Goal: Check status

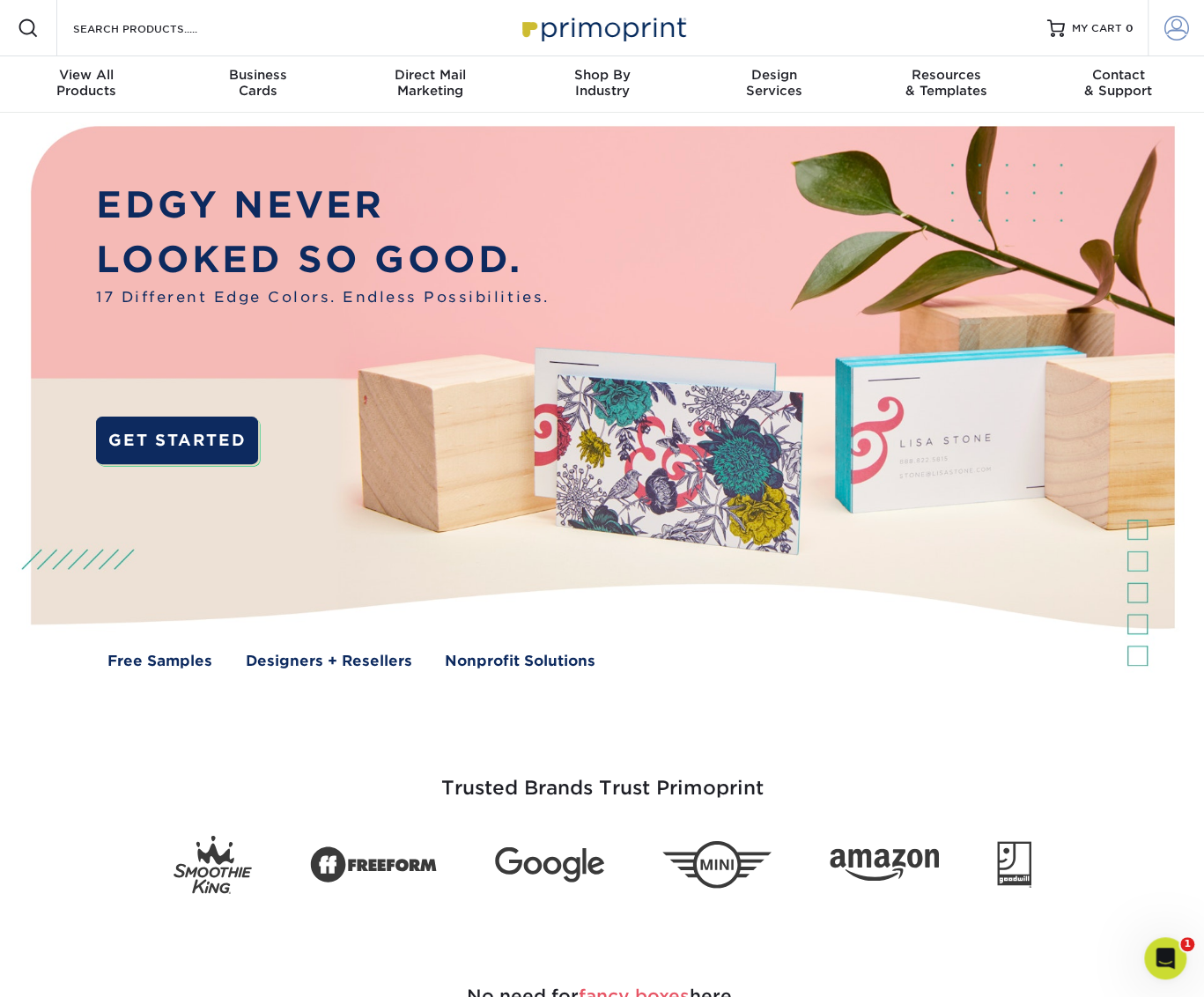
click at [1178, 33] on span at bounding box center [1176, 28] width 24 height 24
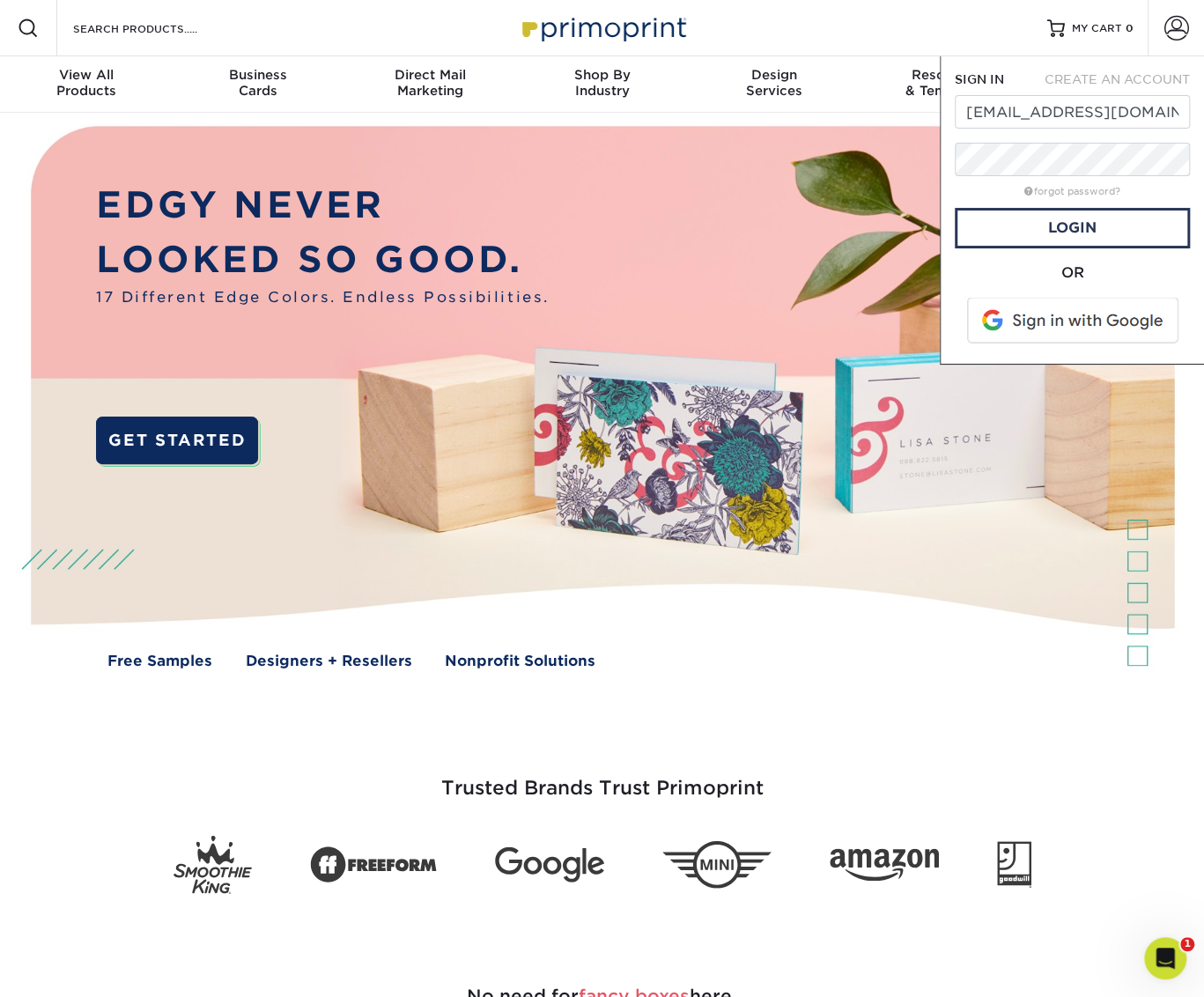
click at [1076, 320] on span at bounding box center [1073, 321] width 224 height 46
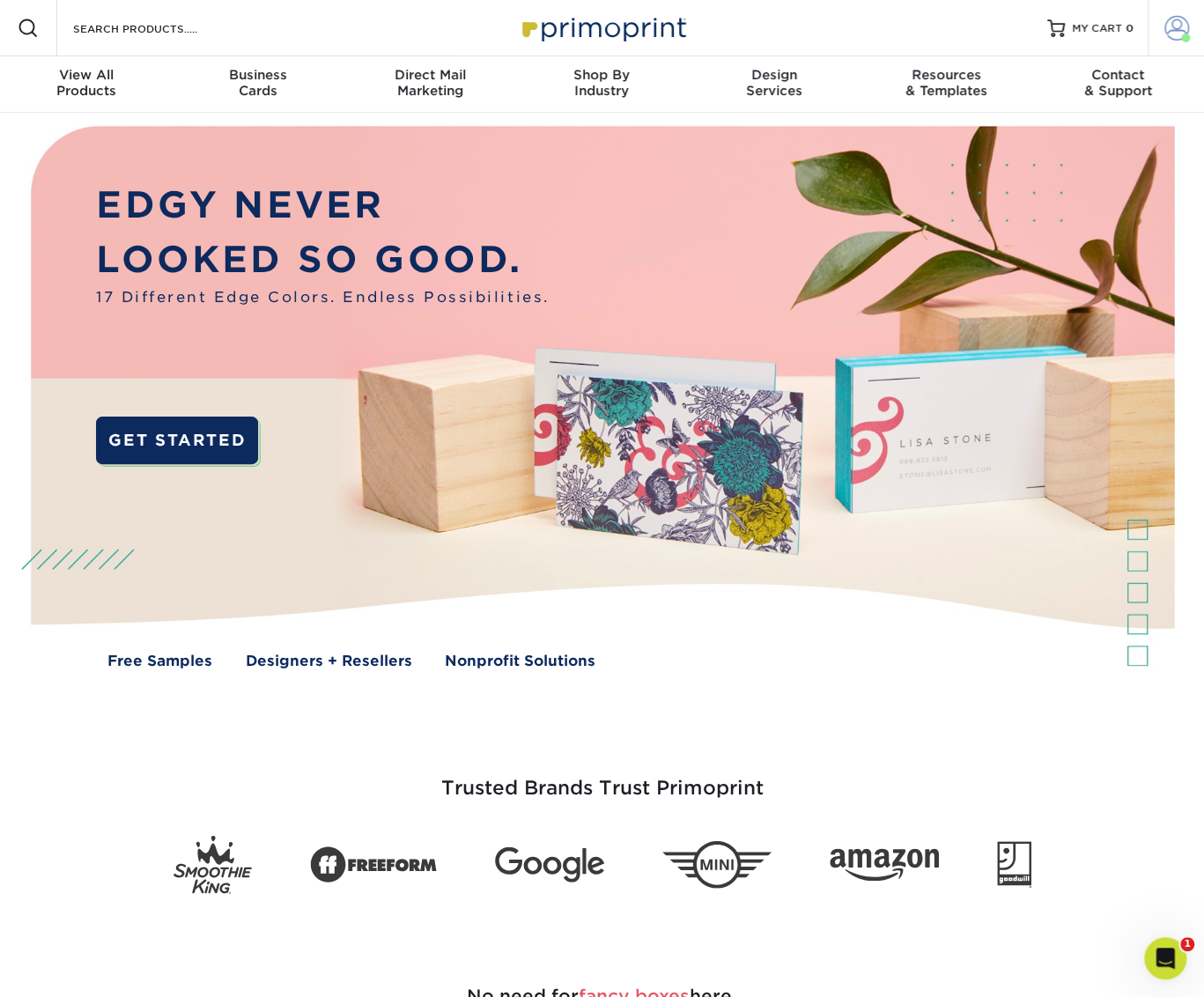
click at [1166, 25] on span at bounding box center [1176, 28] width 24 height 24
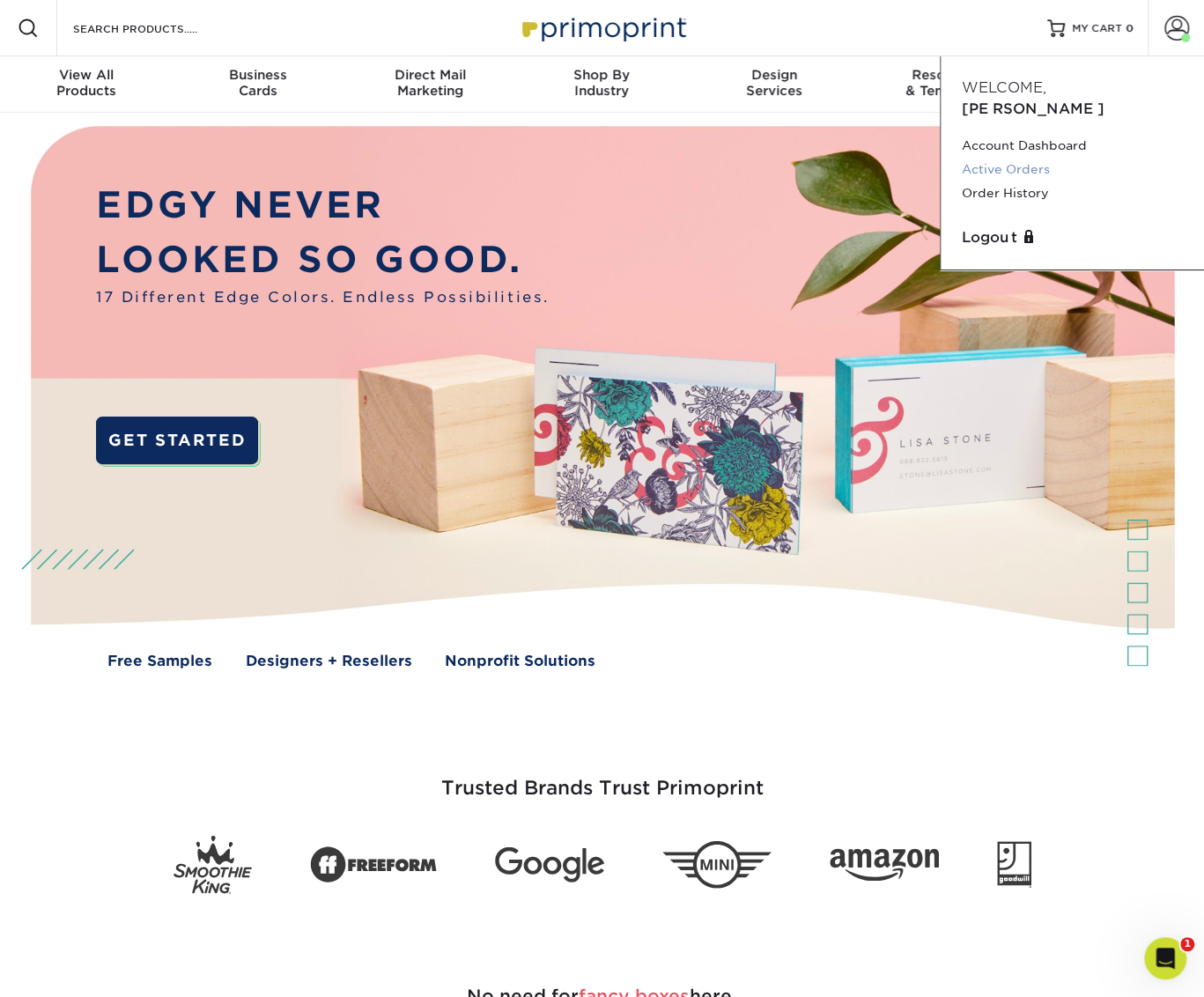
click at [1022, 158] on link "Active Orders" at bounding box center [1073, 169] width 222 height 23
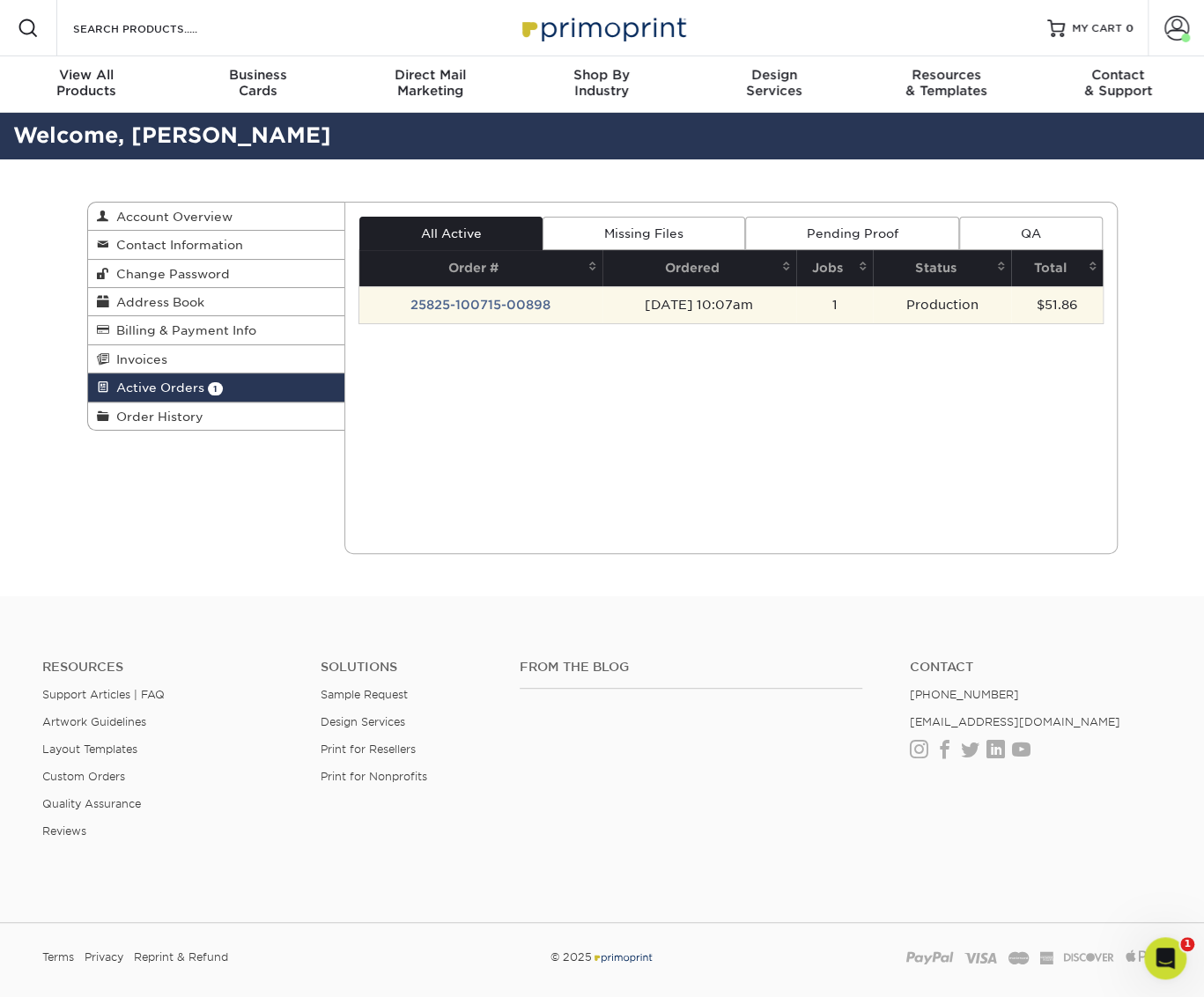
click at [521, 304] on td "25825-100715-00898" at bounding box center [481, 304] width 243 height 37
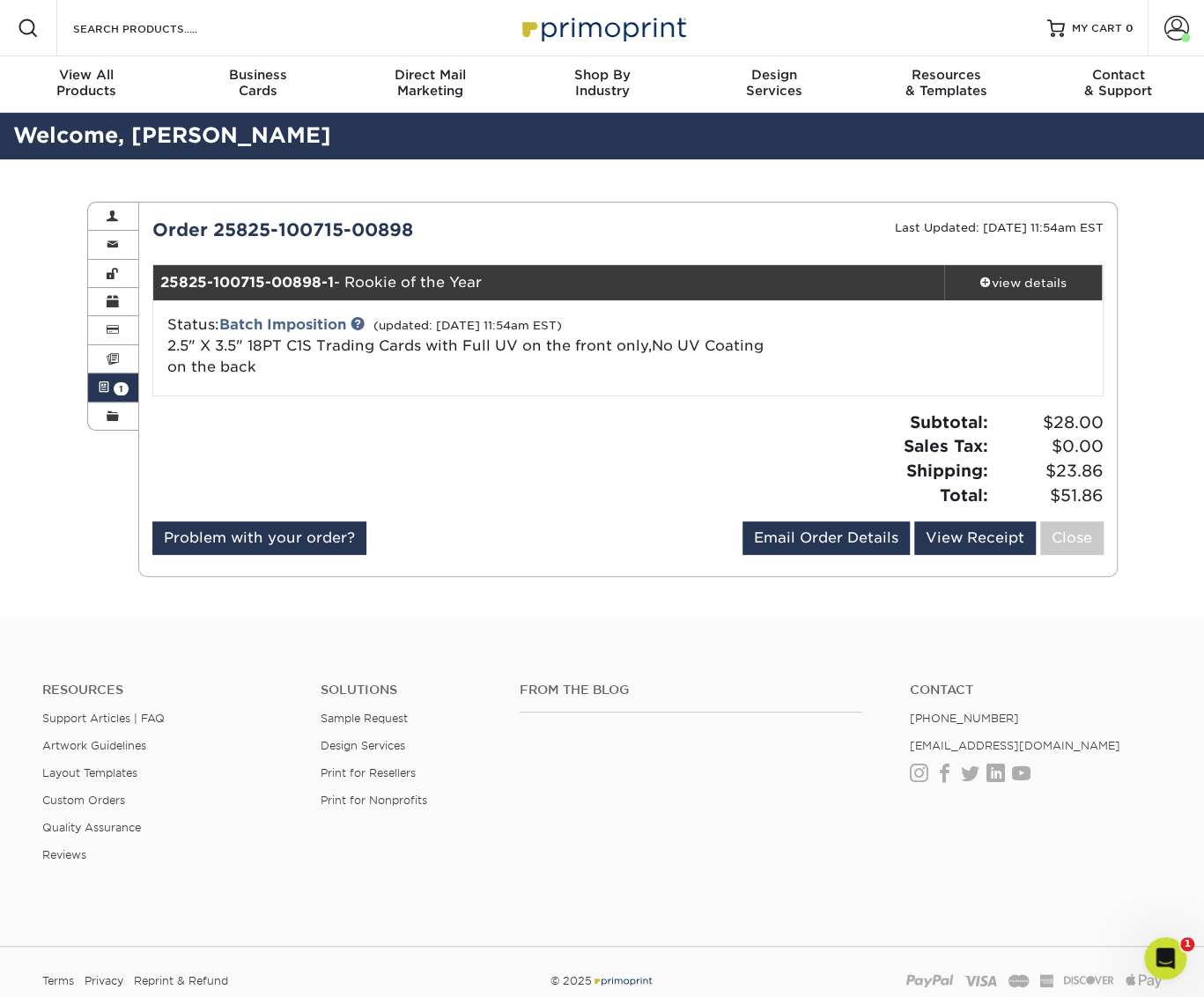
click at [113, 395] on link "Active Orders 1" at bounding box center [113, 387] width 51 height 28
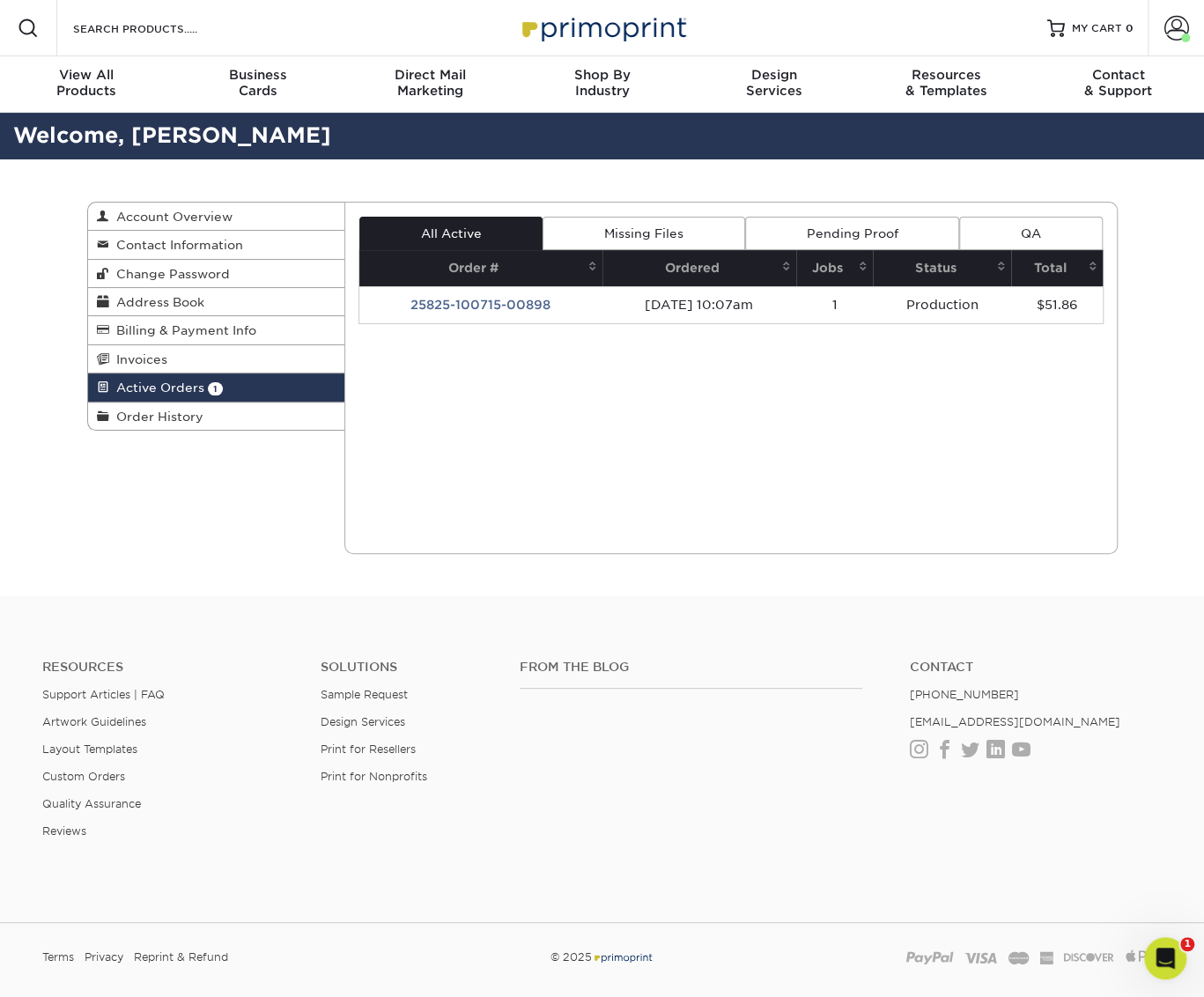
click at [118, 394] on span "Active Orders" at bounding box center [157, 388] width 95 height 14
click at [632, 226] on link "Missing Files" at bounding box center [644, 233] width 202 height 33
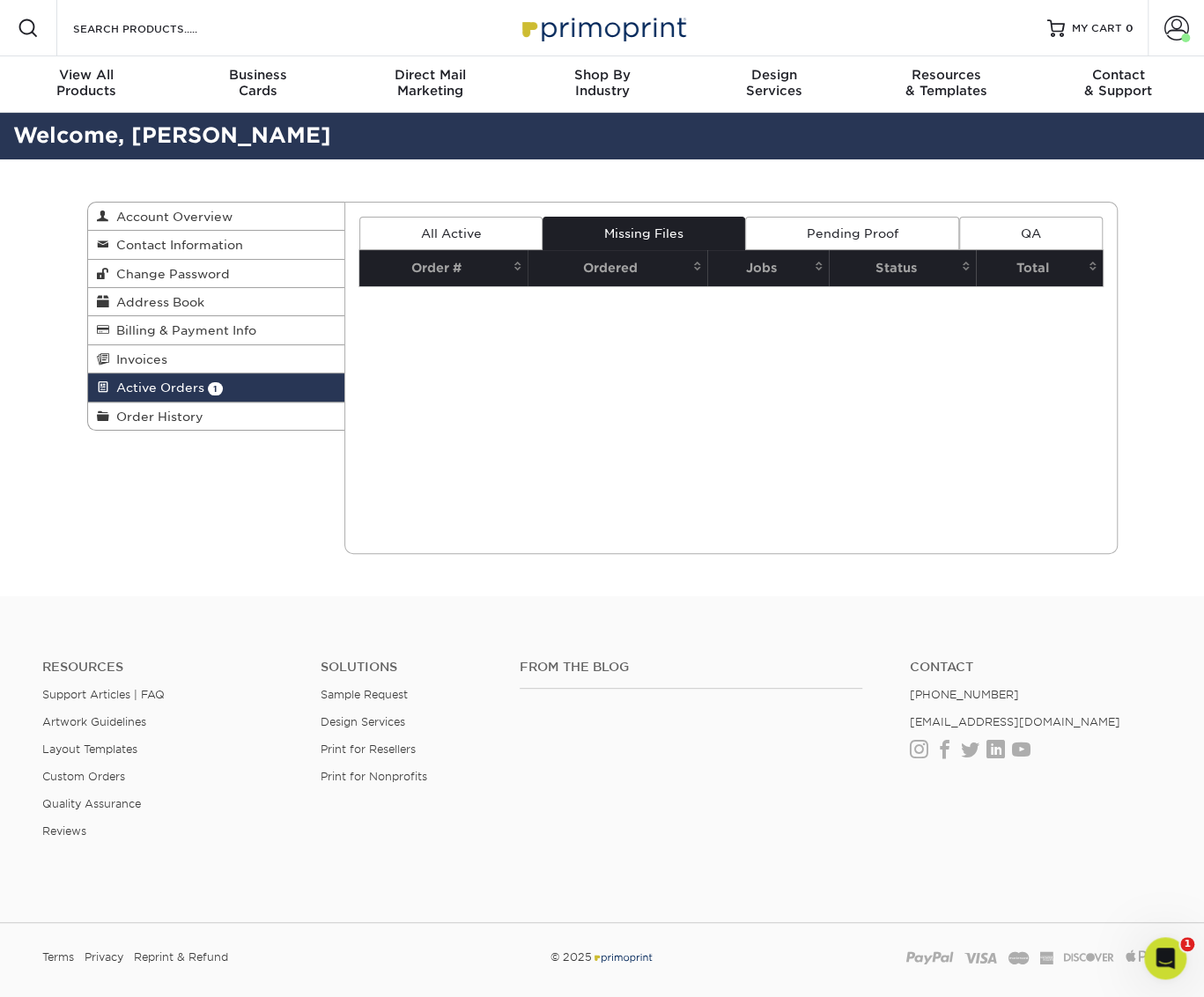
drag, startPoint x: 896, startPoint y: 231, endPoint x: 964, endPoint y: 233, distance: 68.0
click at [898, 232] on link "Pending Proof" at bounding box center [852, 233] width 214 height 33
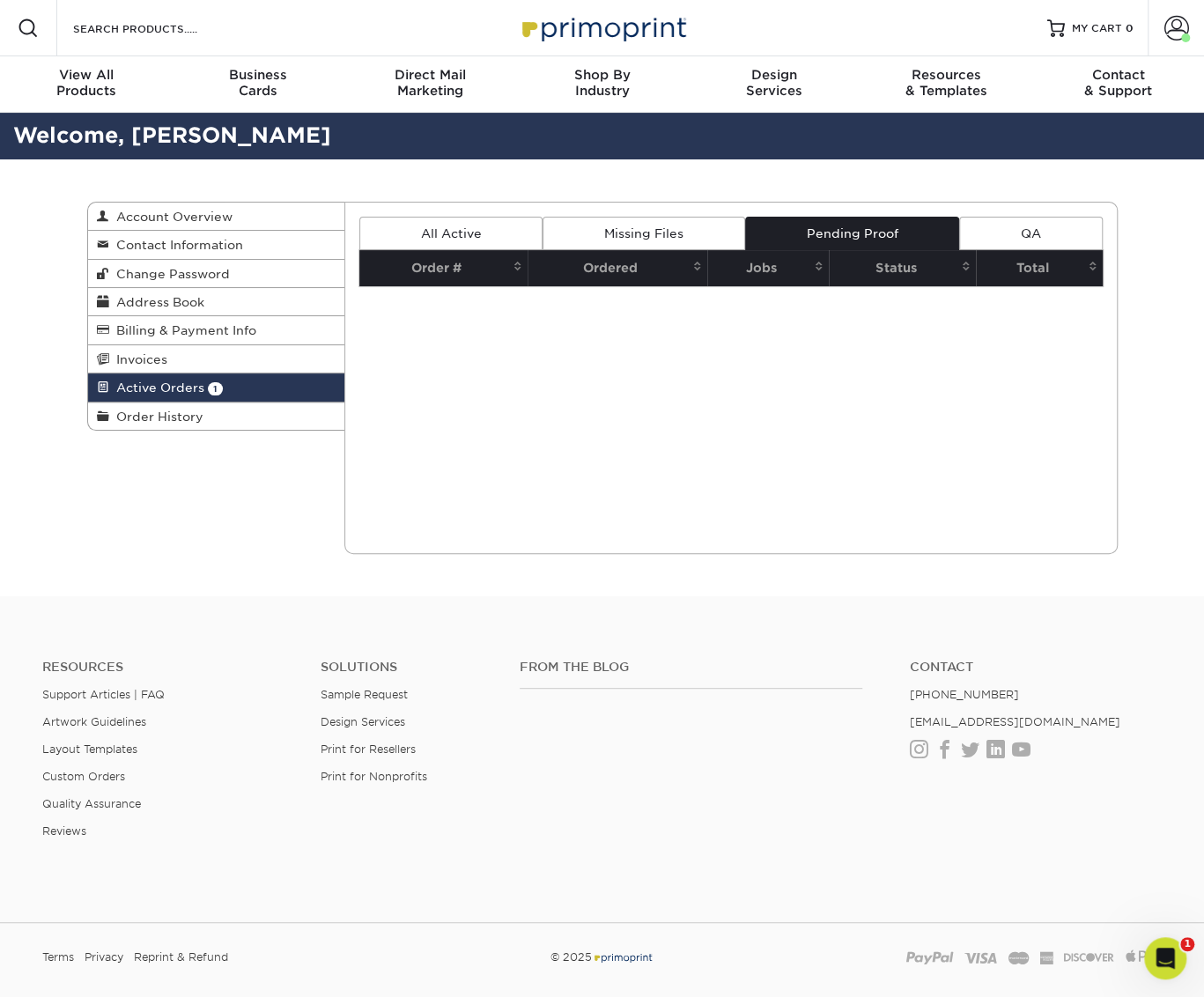
click at [1028, 233] on link "QA" at bounding box center [1030, 233] width 142 height 33
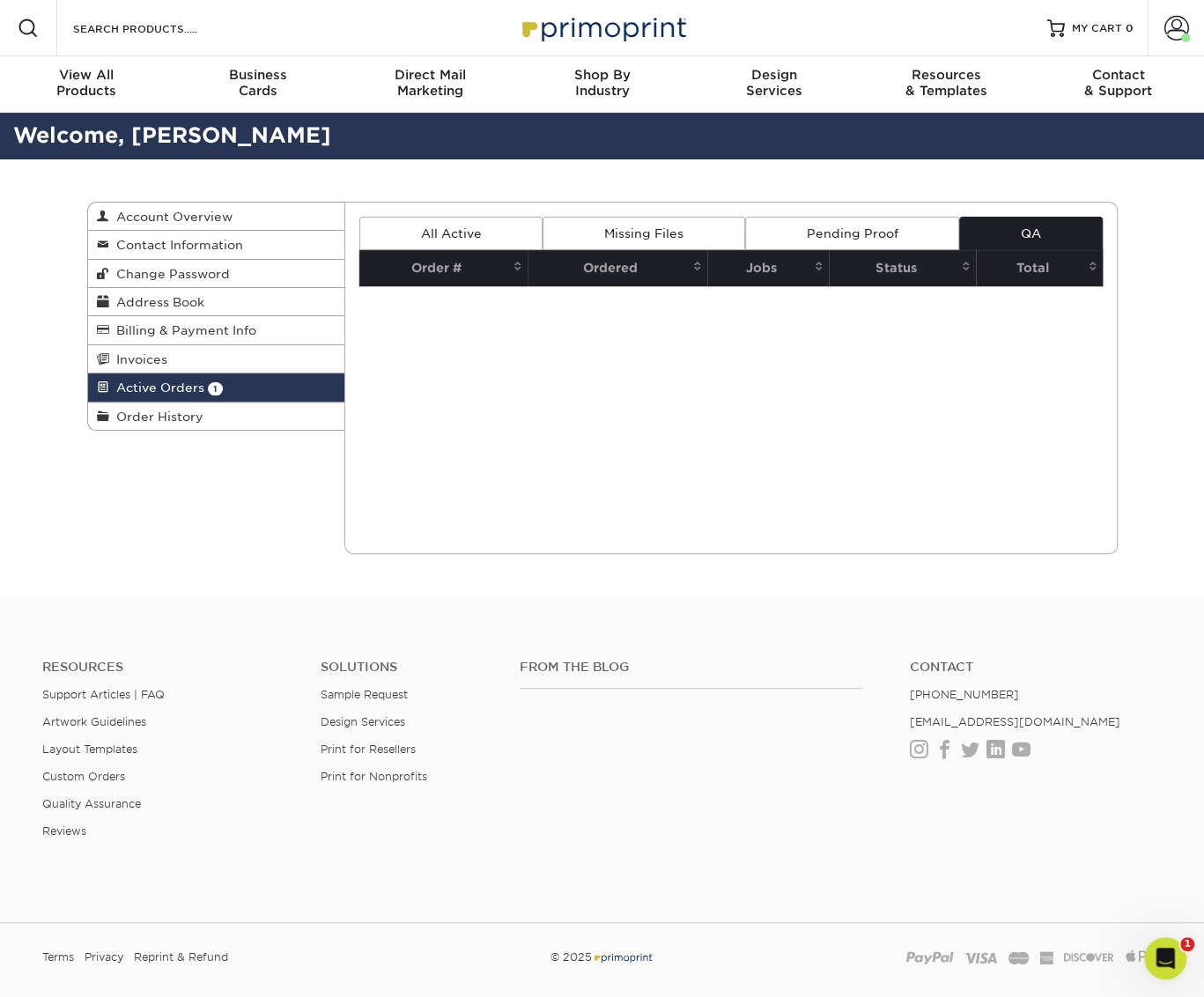
click at [472, 231] on link "All Active" at bounding box center [450, 233] width 183 height 33
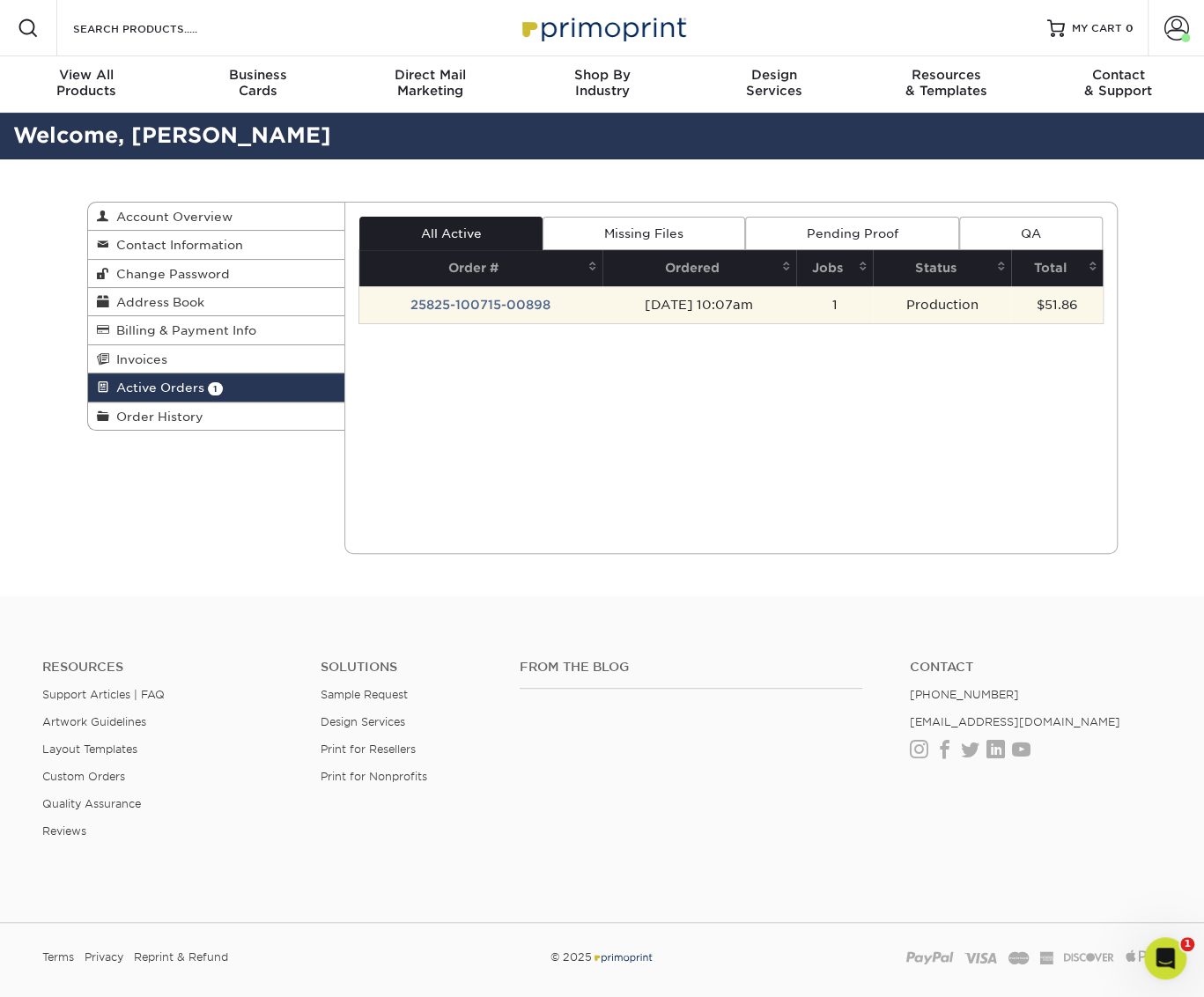
click at [483, 307] on td "25825-100715-00898" at bounding box center [481, 304] width 243 height 37
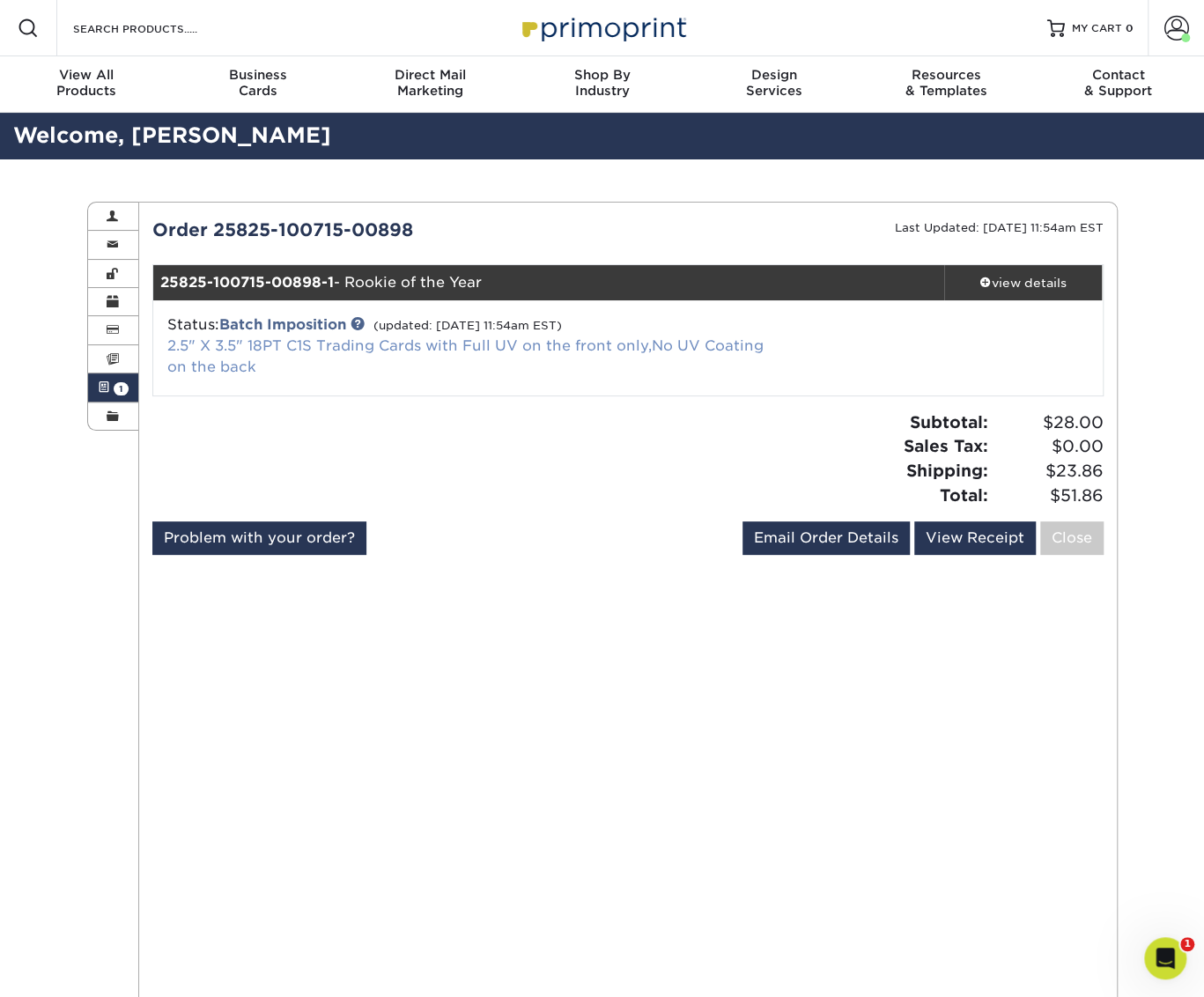
click at [500, 349] on link "2.5" X 3.5" 18PT C1S Trading Cards with Full UV on the front only,No UV Coating…" at bounding box center [466, 357] width 596 height 38
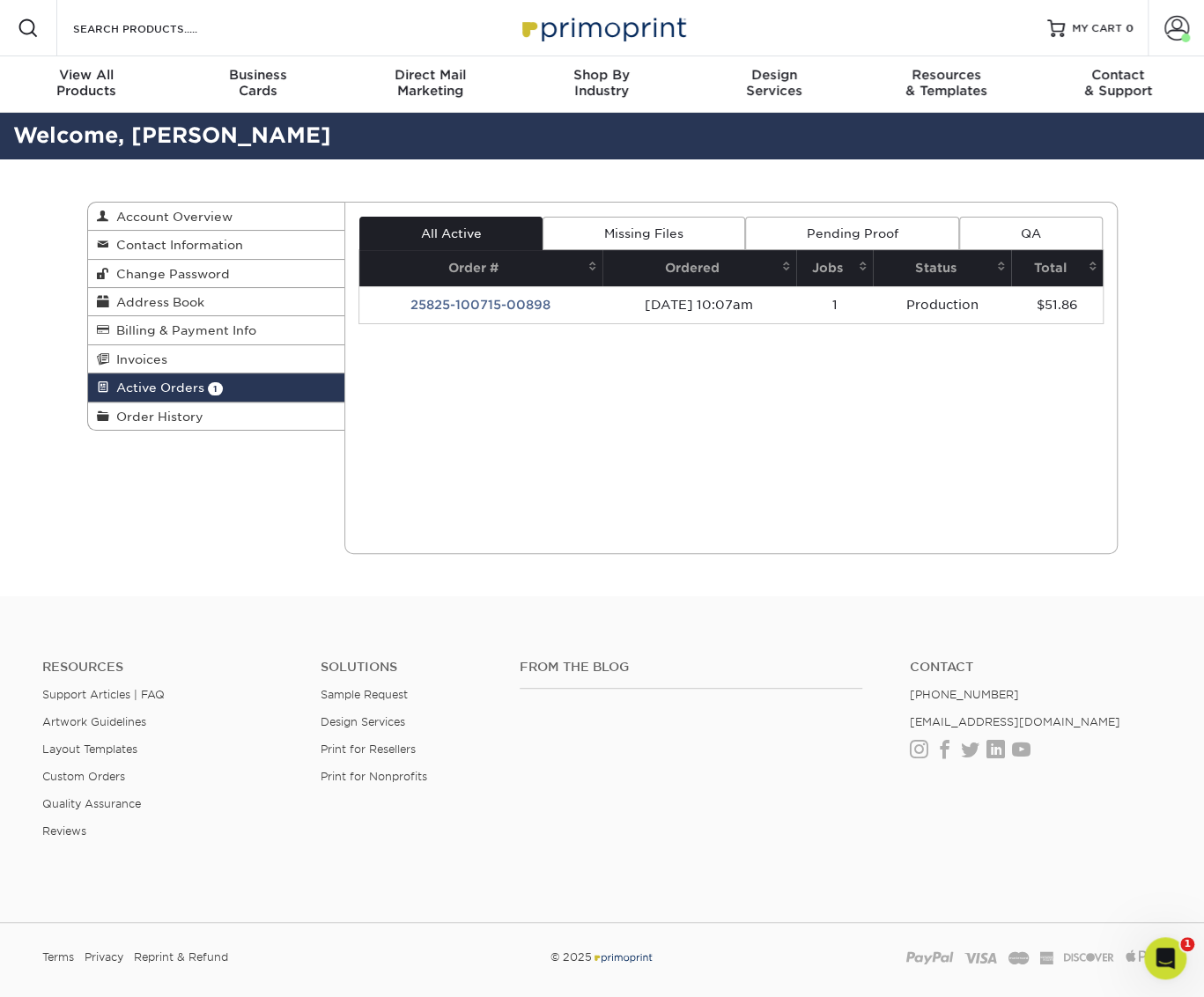
click at [481, 304] on td "25825-100715-00898" at bounding box center [481, 304] width 243 height 37
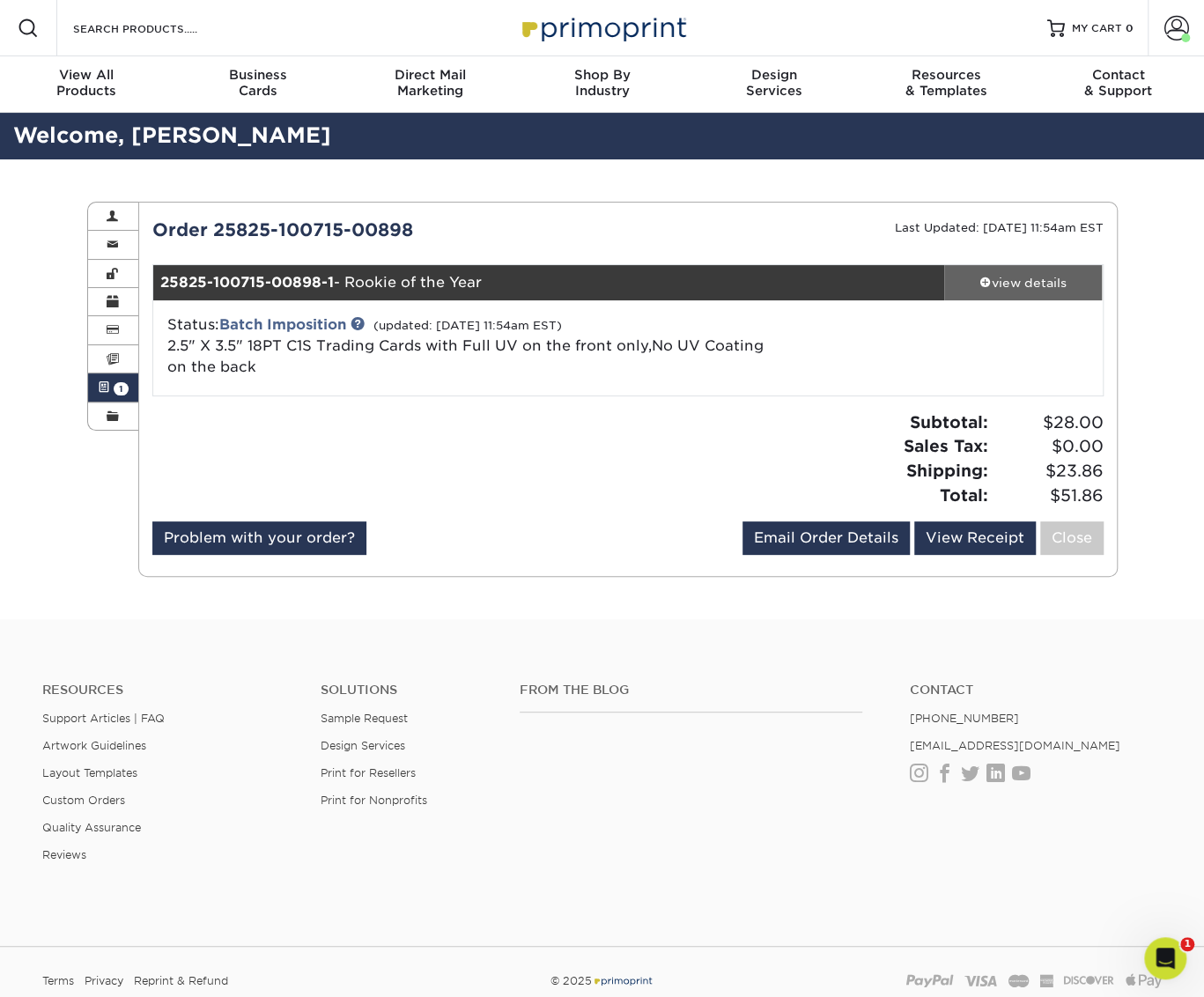
click at [985, 277] on span at bounding box center [986, 282] width 13 height 13
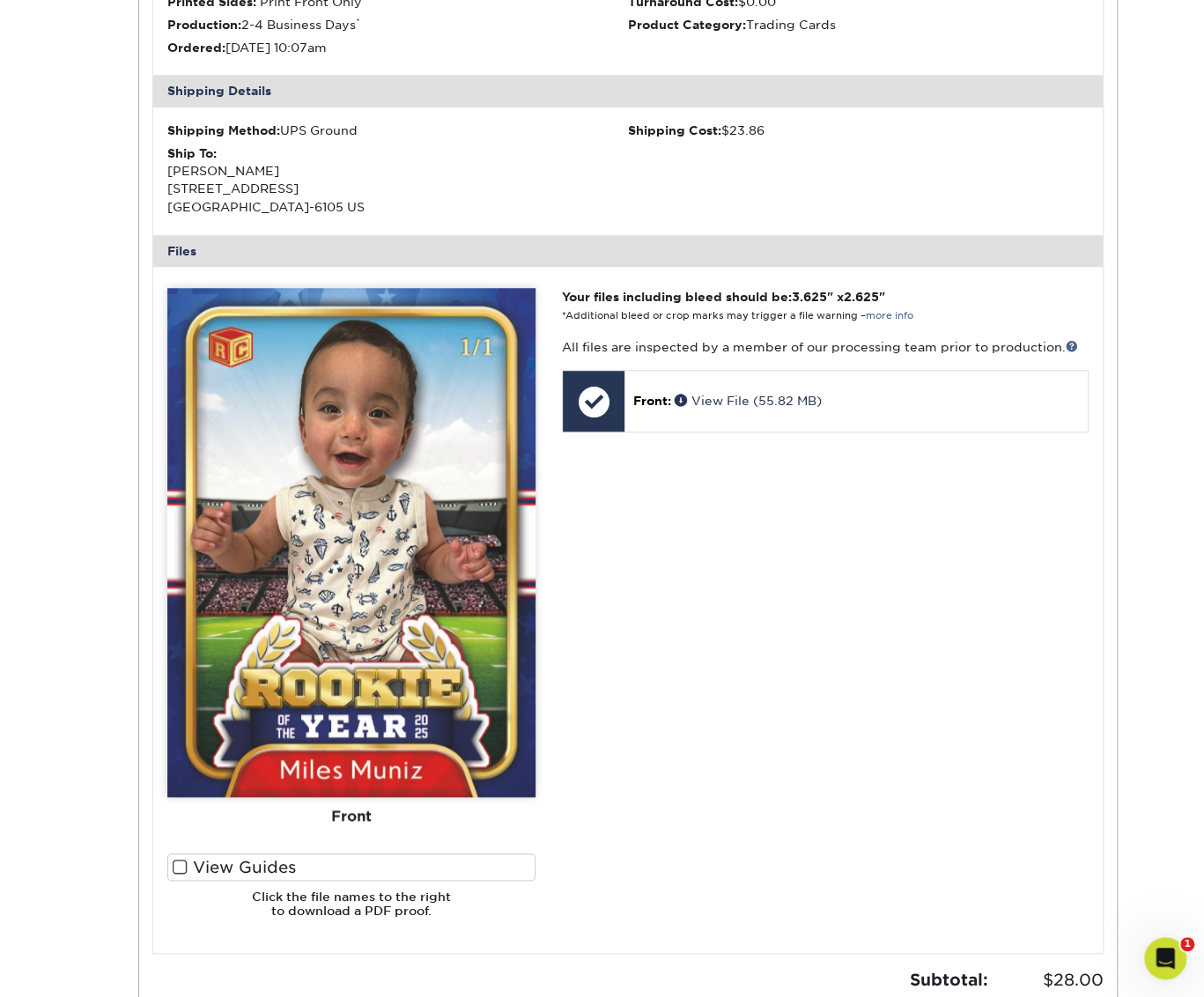
scroll to position [440, 0]
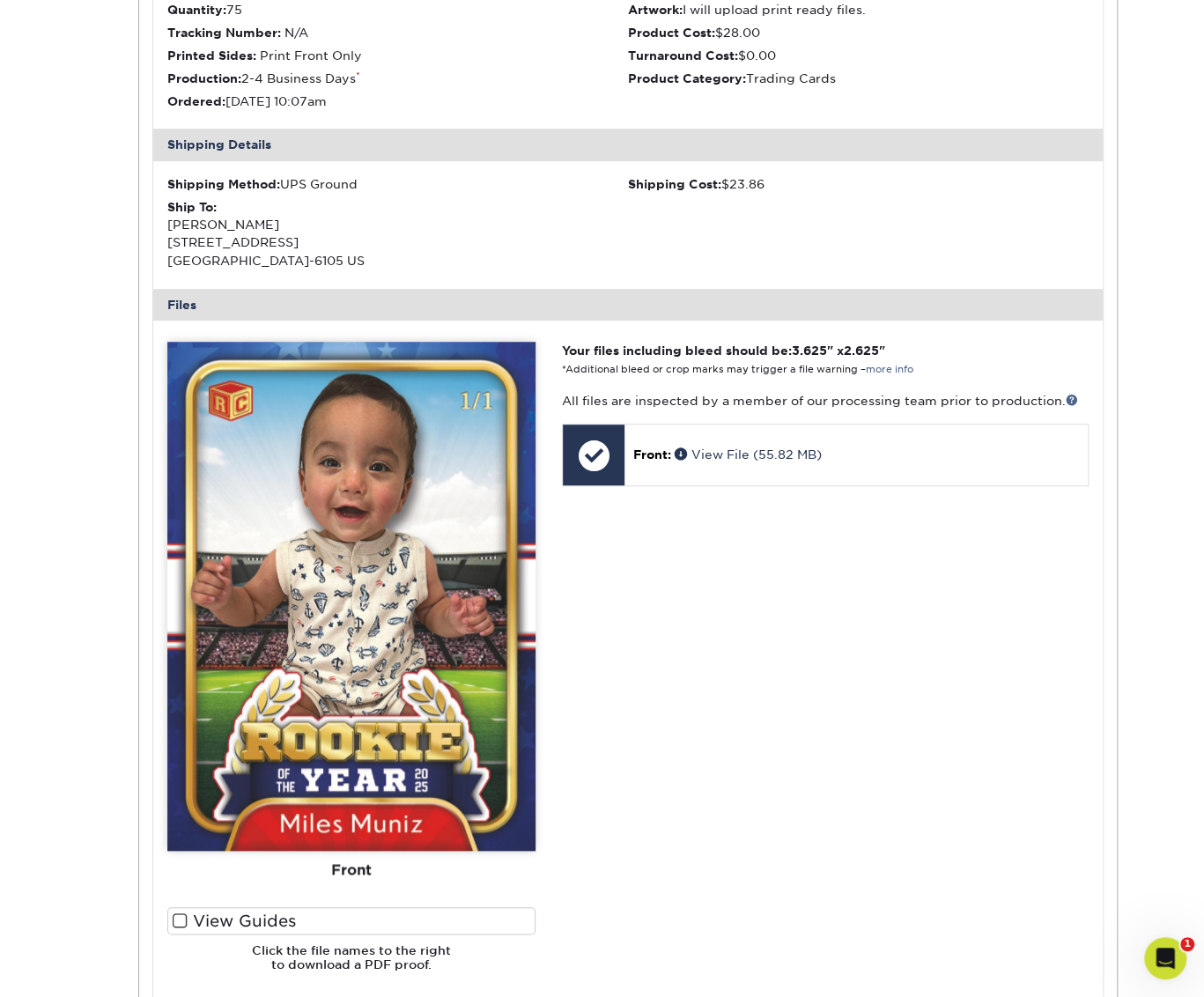
click at [174, 919] on span at bounding box center [180, 920] width 15 height 17
click at [0, 0] on input "View Guides" at bounding box center [0, 0] width 0 height 0
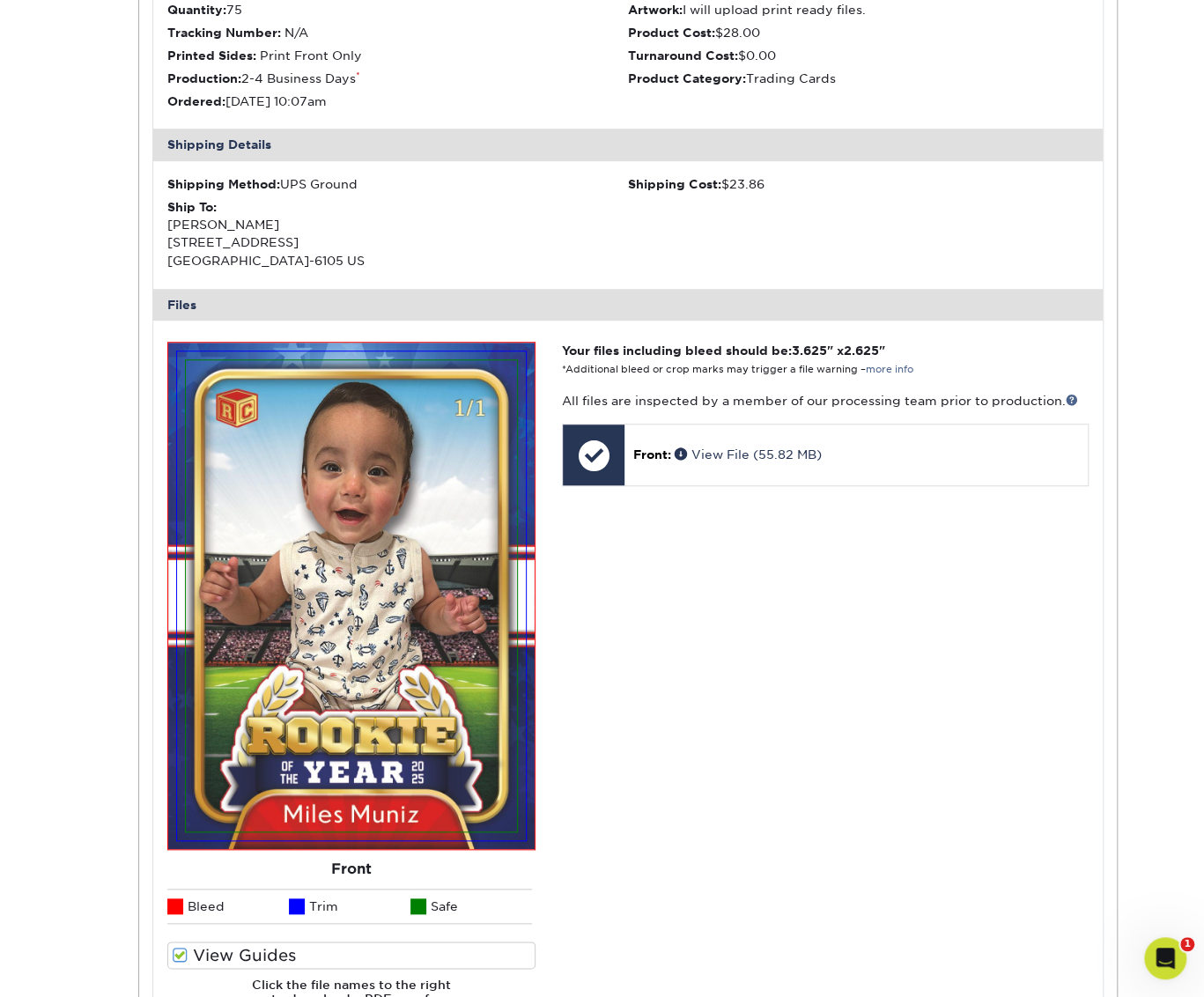
click at [175, 917] on li "Bleed" at bounding box center [228, 906] width 122 height 35
click at [182, 917] on li "Bleed" at bounding box center [228, 906] width 122 height 35
click at [181, 954] on span at bounding box center [180, 955] width 15 height 17
click at [0, 0] on input "View Guides" at bounding box center [0, 0] width 0 height 0
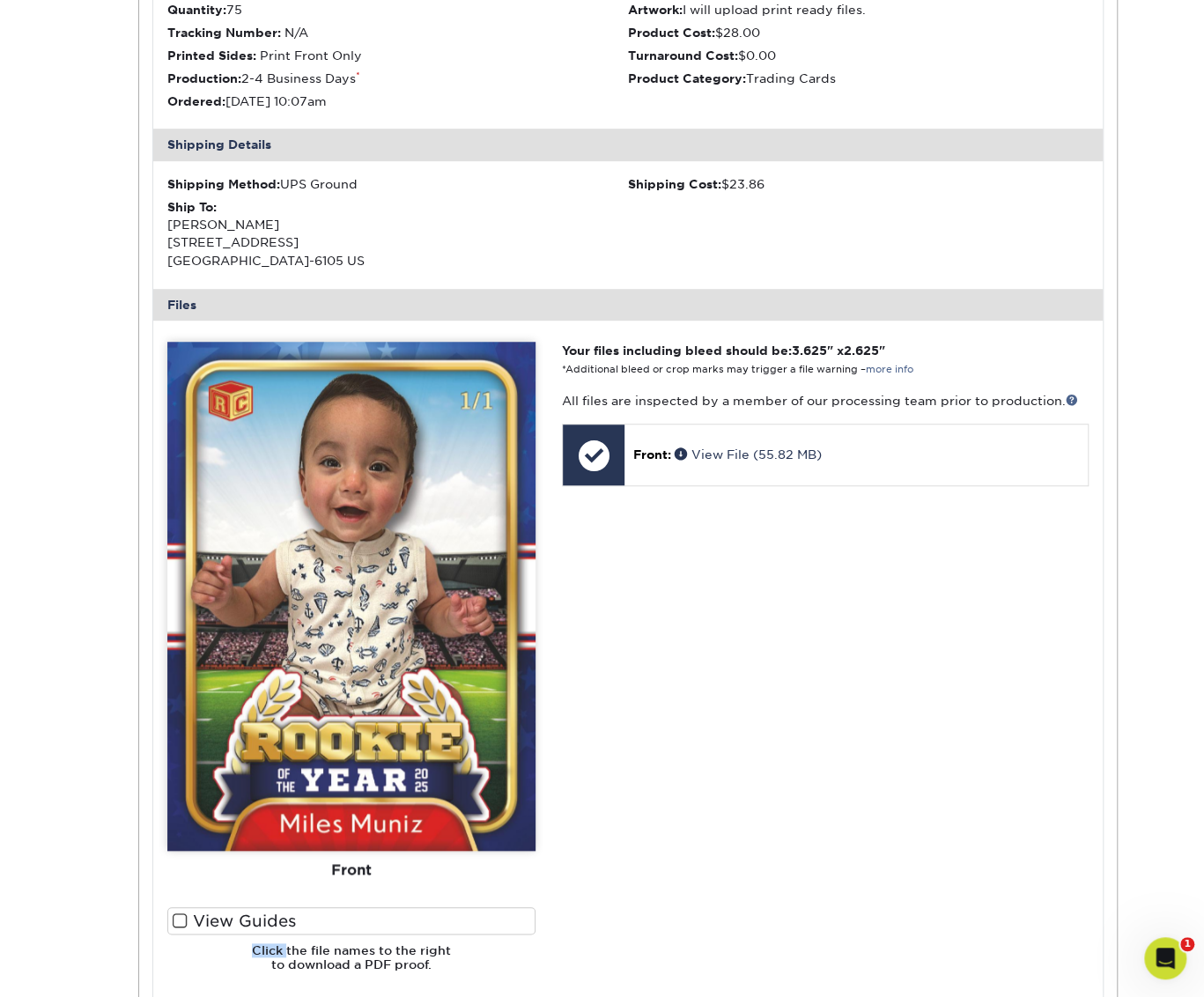
click at [181, 954] on h6 "Click the file names to the right to download a PDF proof." at bounding box center [351, 965] width 368 height 43
drag, startPoint x: 181, startPoint y: 954, endPoint x: 177, endPoint y: 901, distance: 53.2
click at [177, 901] on div "Front Back" at bounding box center [351, 625] width 368 height 566
click at [181, 925] on span at bounding box center [180, 920] width 15 height 17
click at [0, 0] on input "View Guides" at bounding box center [0, 0] width 0 height 0
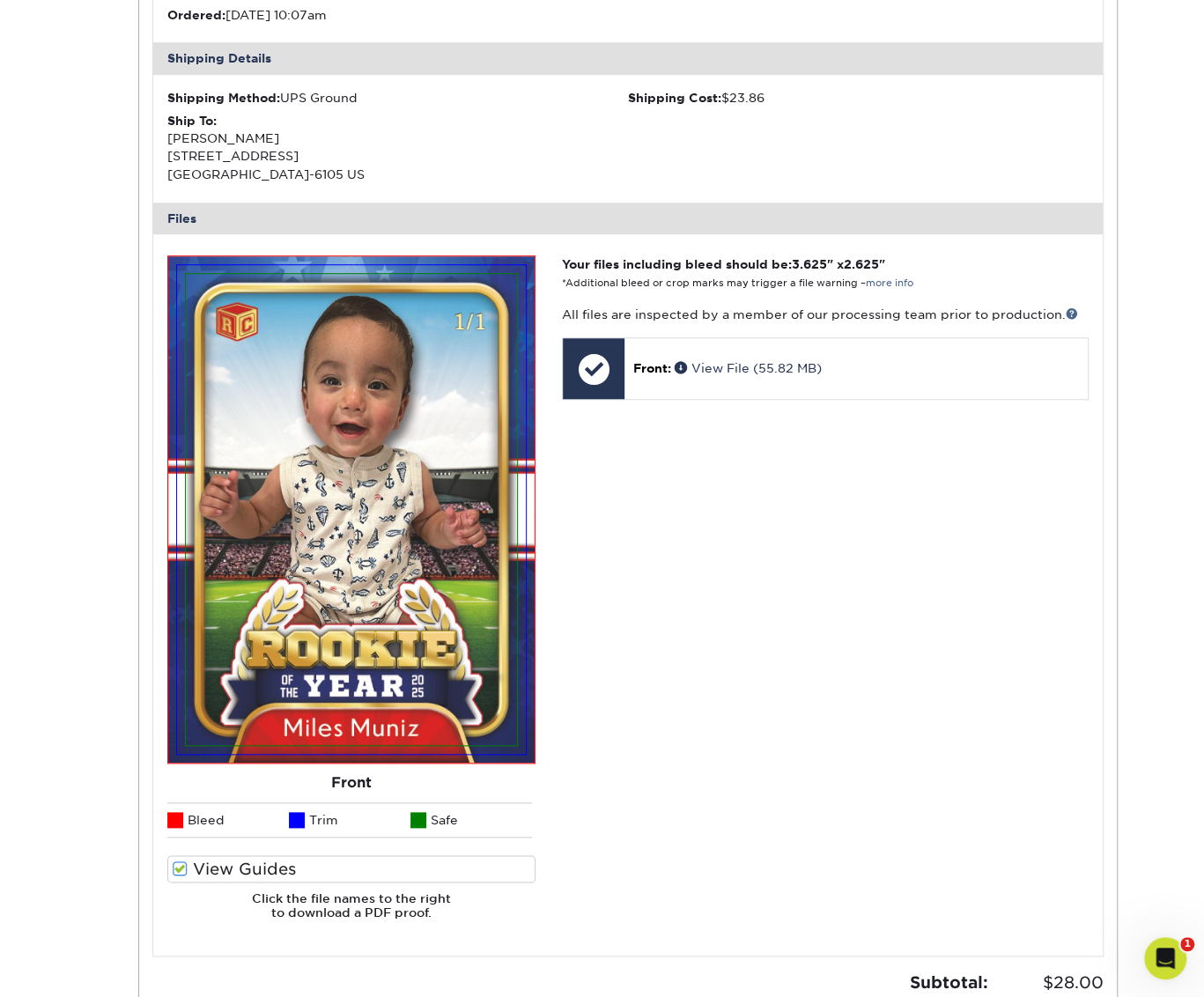
scroll to position [529, 0]
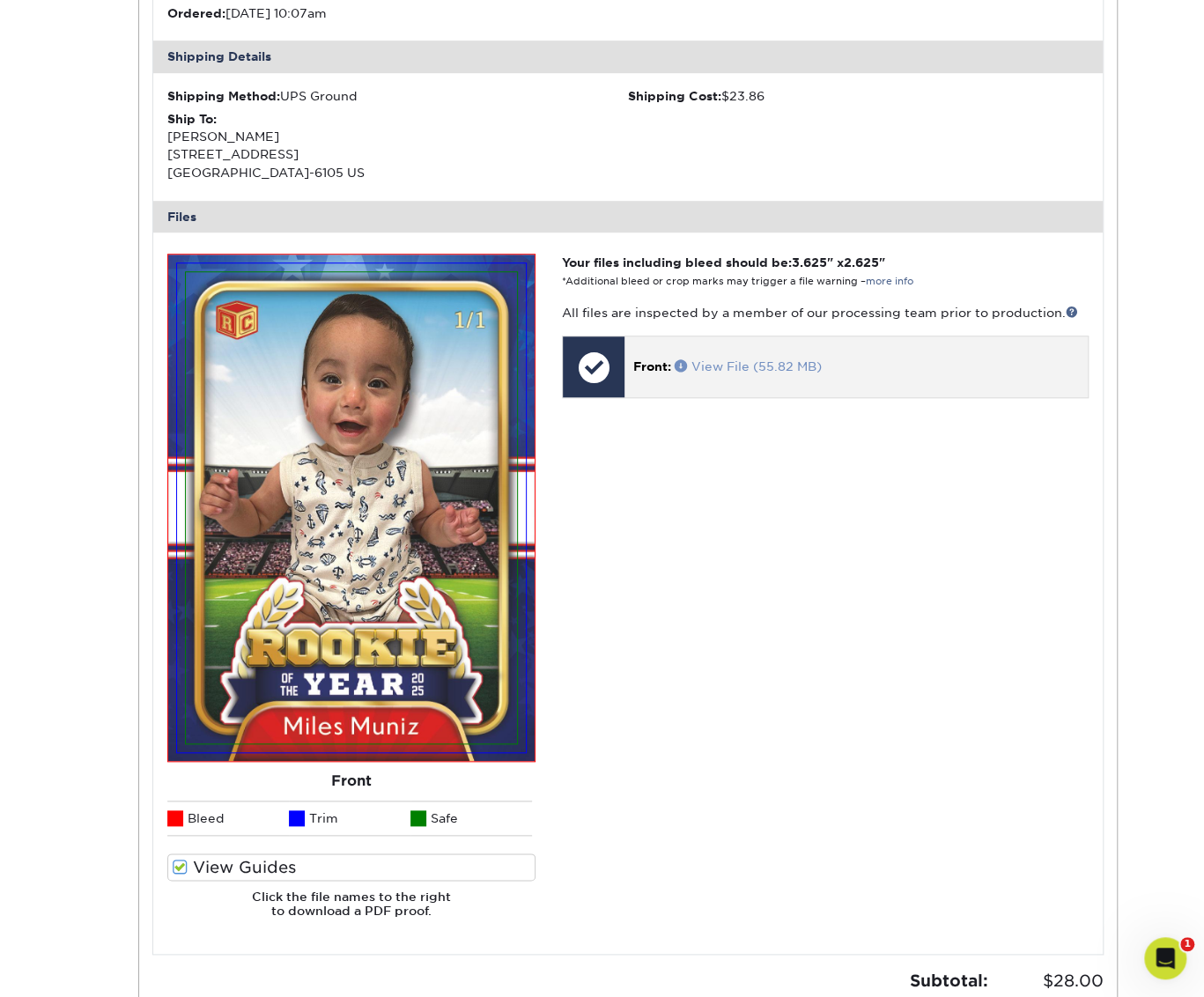
click at [732, 367] on link "View File (55.82 MB)" at bounding box center [747, 367] width 147 height 14
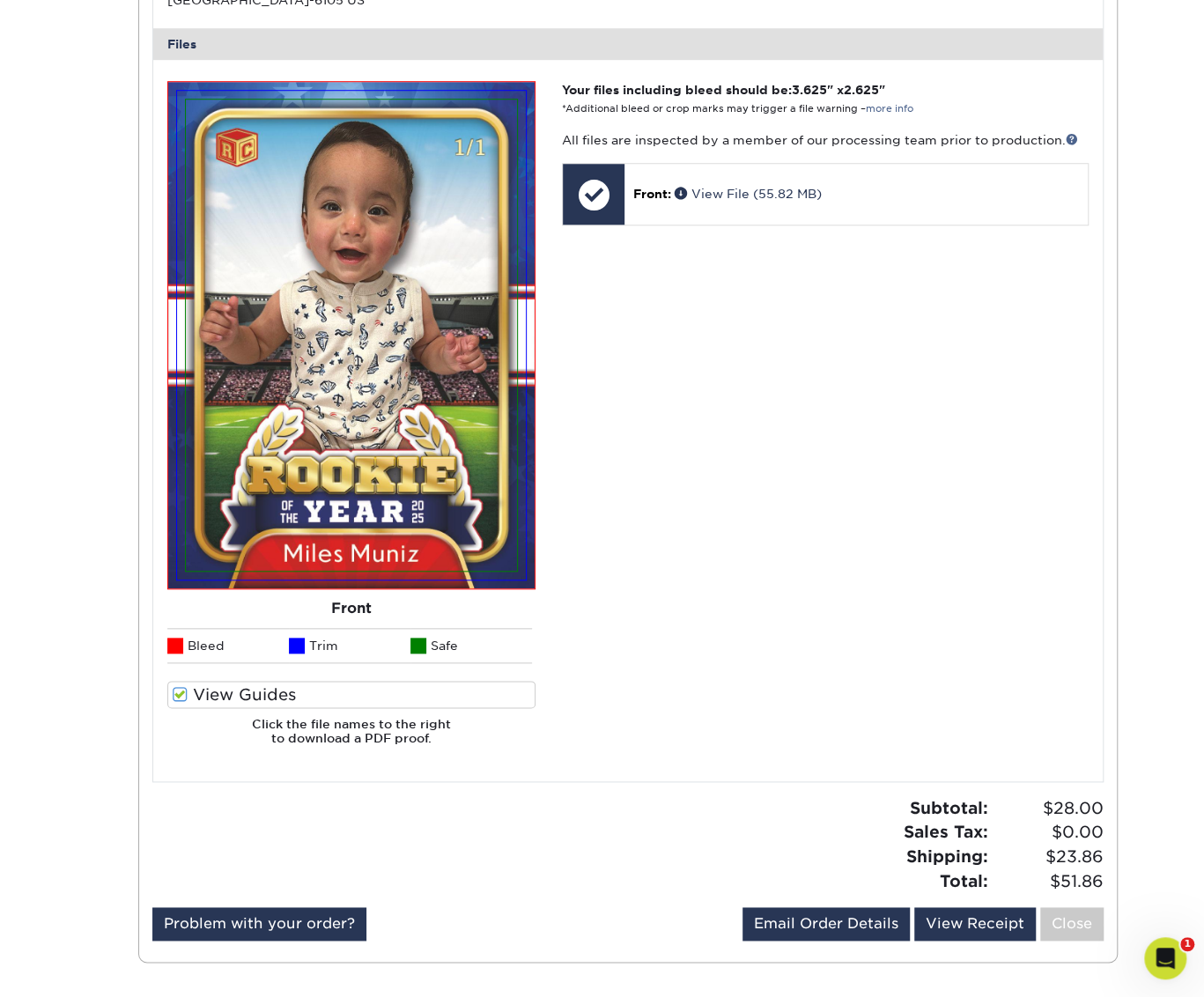
scroll to position [704, 0]
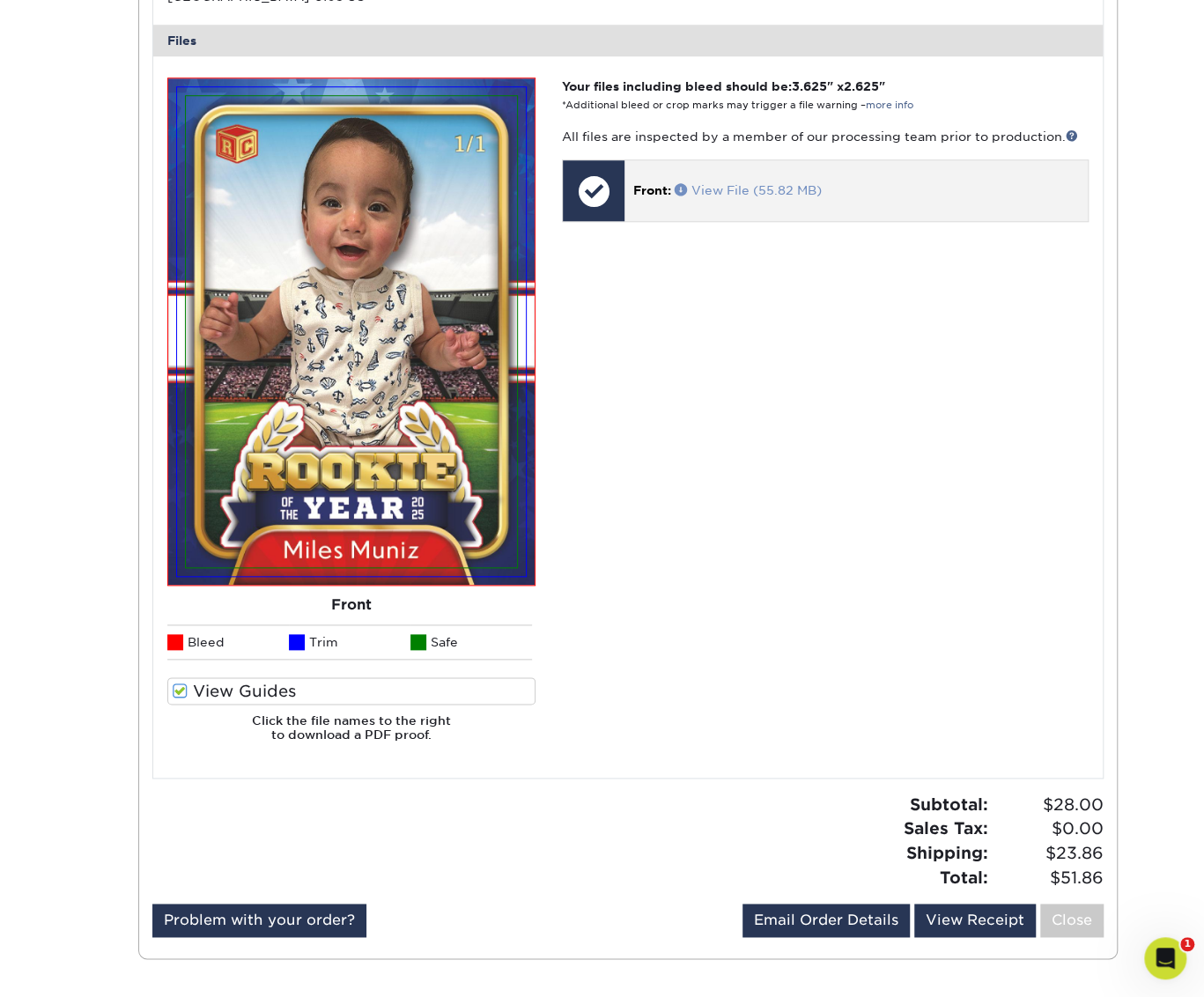
click at [747, 184] on link "View File (55.82 MB)" at bounding box center [747, 190] width 147 height 14
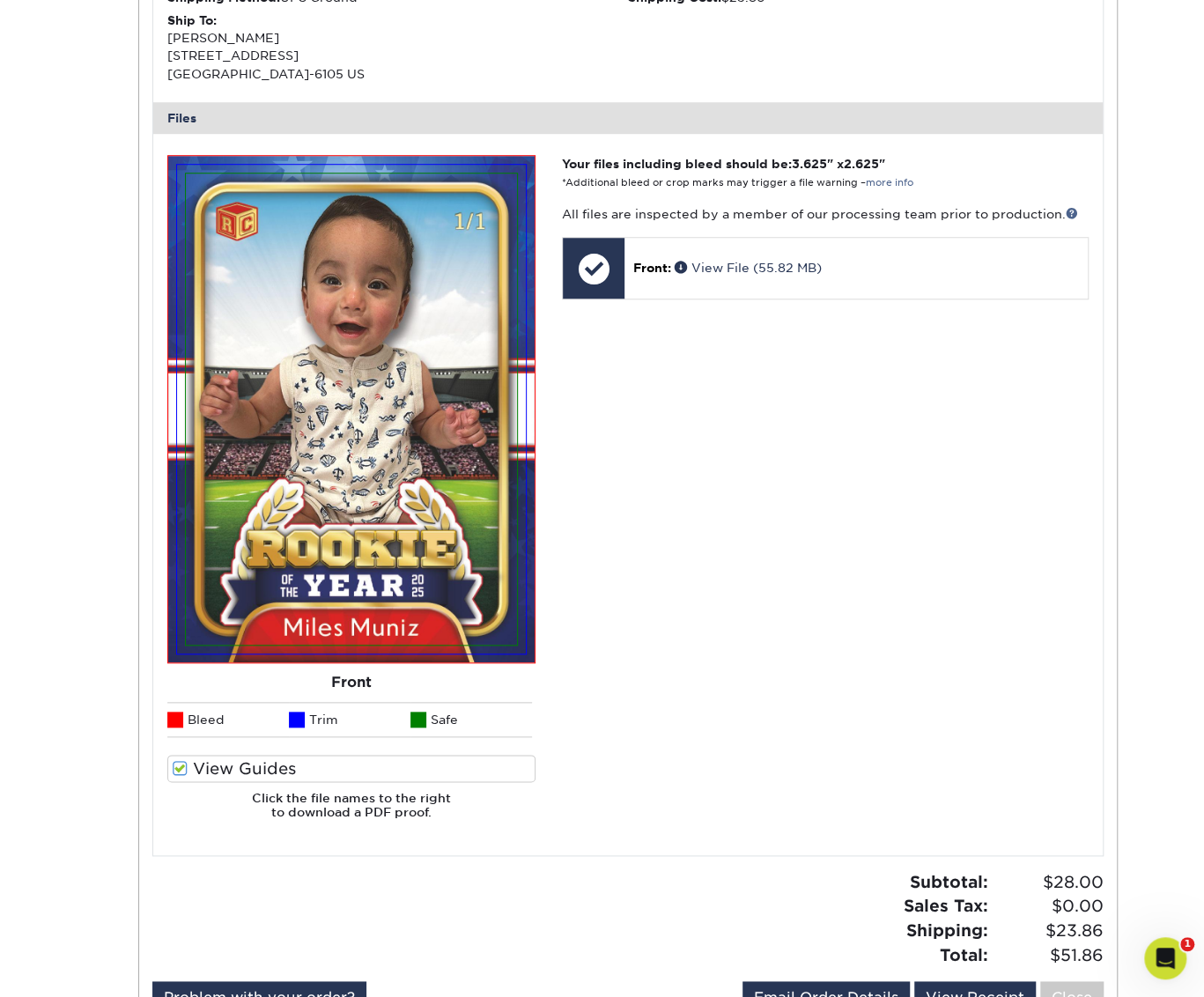
scroll to position [617, 0]
